Goal: Transaction & Acquisition: Obtain resource

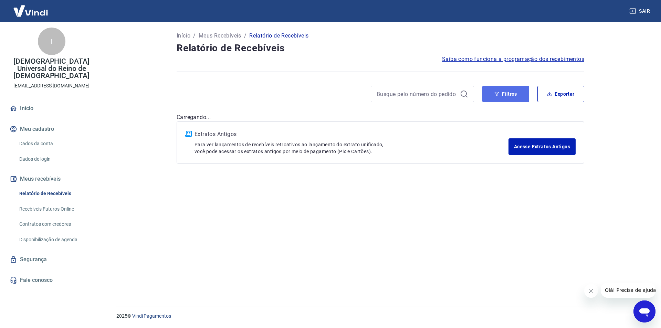
click at [504, 93] on button "Filtros" at bounding box center [505, 94] width 47 height 17
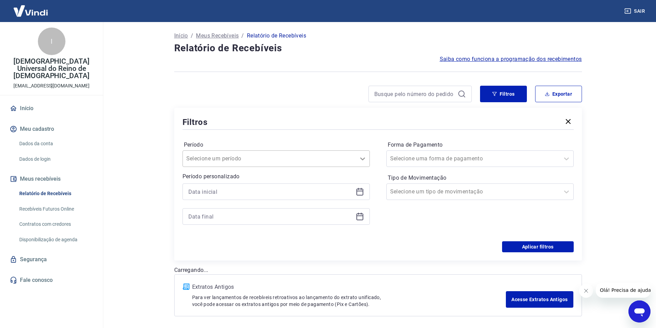
click at [364, 157] on icon at bounding box center [362, 159] width 8 height 8
click at [364, 160] on icon at bounding box center [362, 159] width 8 height 8
click at [362, 189] on icon at bounding box center [359, 192] width 7 height 7
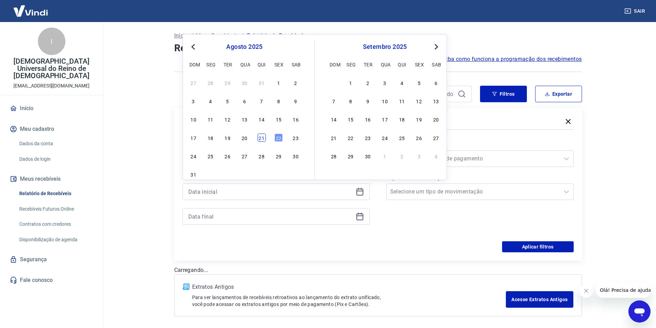
click at [262, 140] on div "21" at bounding box center [262, 138] width 8 height 8
type input "[DATE]"
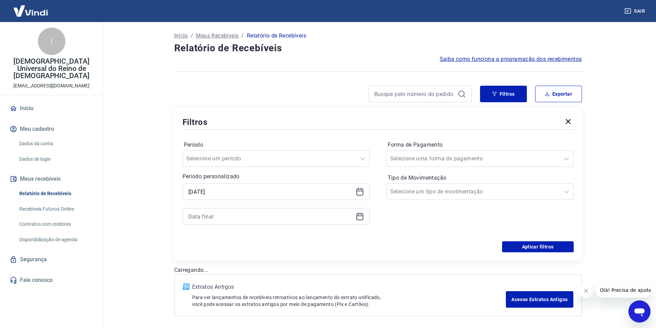
click at [360, 216] on icon at bounding box center [359, 216] width 7 height 1
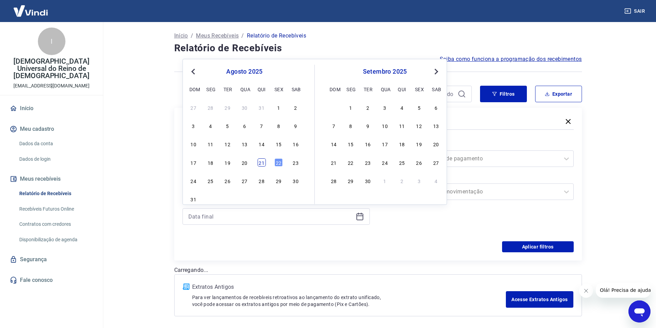
click at [260, 165] on div "21" at bounding box center [262, 162] width 8 height 8
type input "[DATE]"
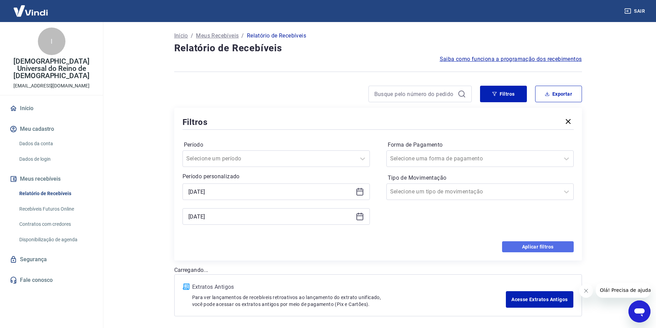
click at [524, 242] on button "Aplicar filtros" at bounding box center [538, 246] width 72 height 11
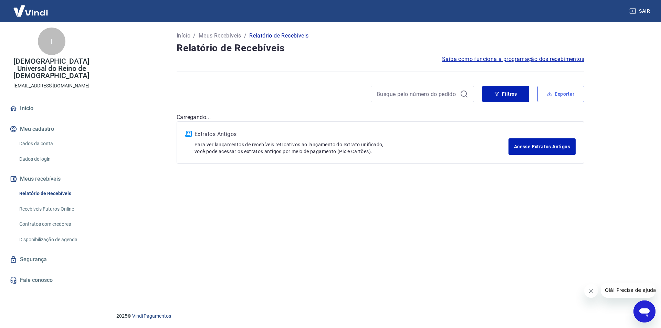
click at [571, 90] on button "Exportar" at bounding box center [561, 94] width 47 height 17
type input "[DATE]"
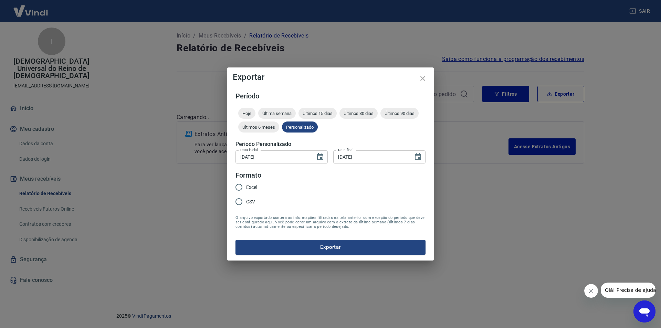
click at [247, 186] on span "Excel" at bounding box center [251, 187] width 11 height 7
click at [246, 186] on input "Excel" at bounding box center [239, 187] width 14 height 14
radio input "true"
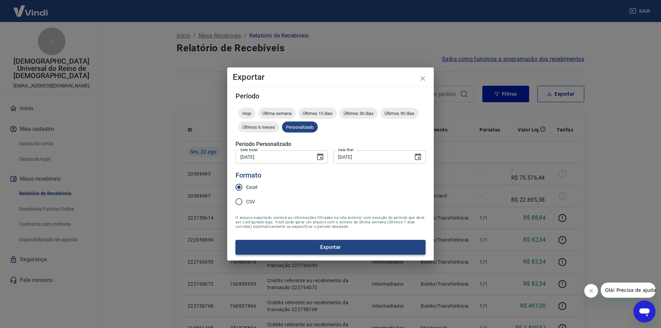
click at [339, 251] on button "Exportar" at bounding box center [331, 247] width 190 height 14
